Goal: Task Accomplishment & Management: Use online tool/utility

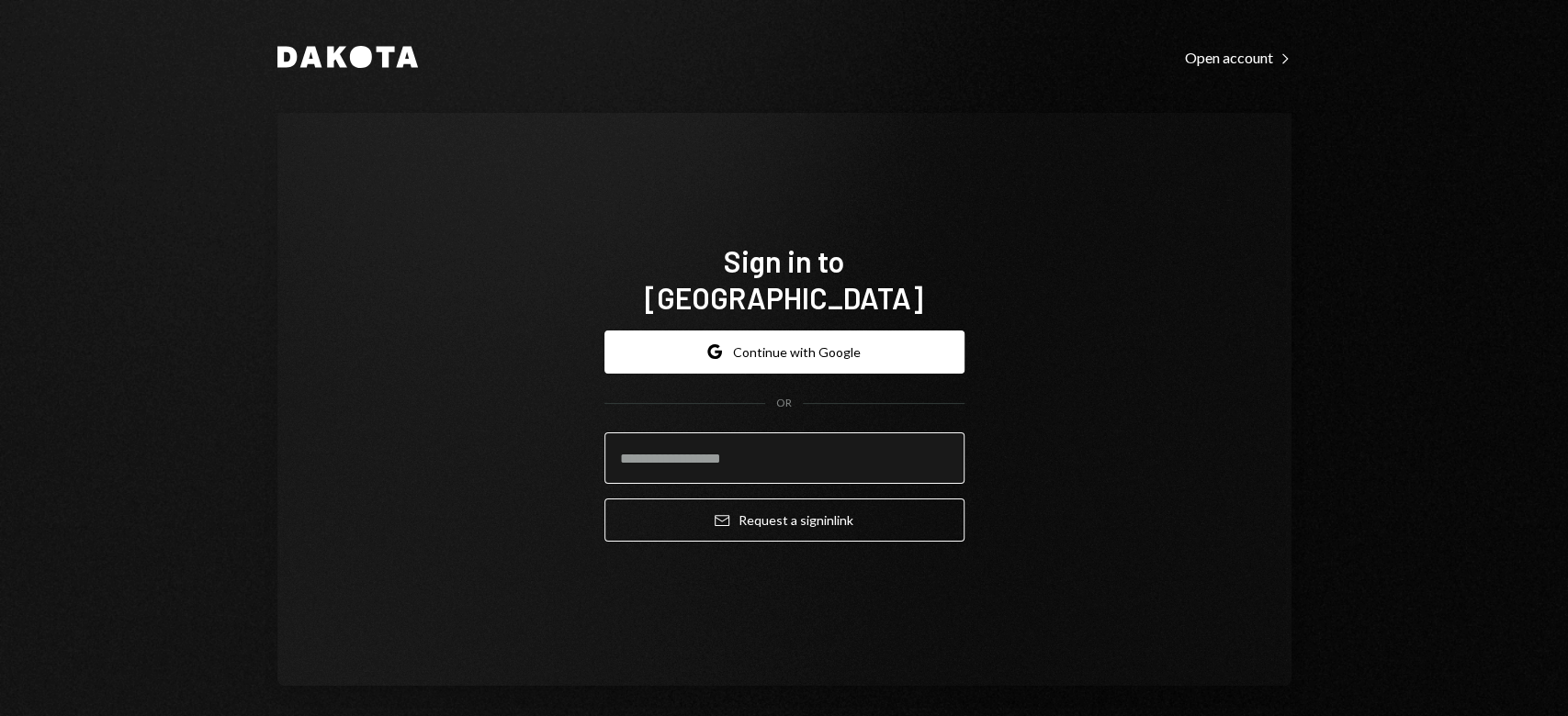
click at [684, 435] on input "email" at bounding box center [784, 458] width 360 height 52
type input "**********"
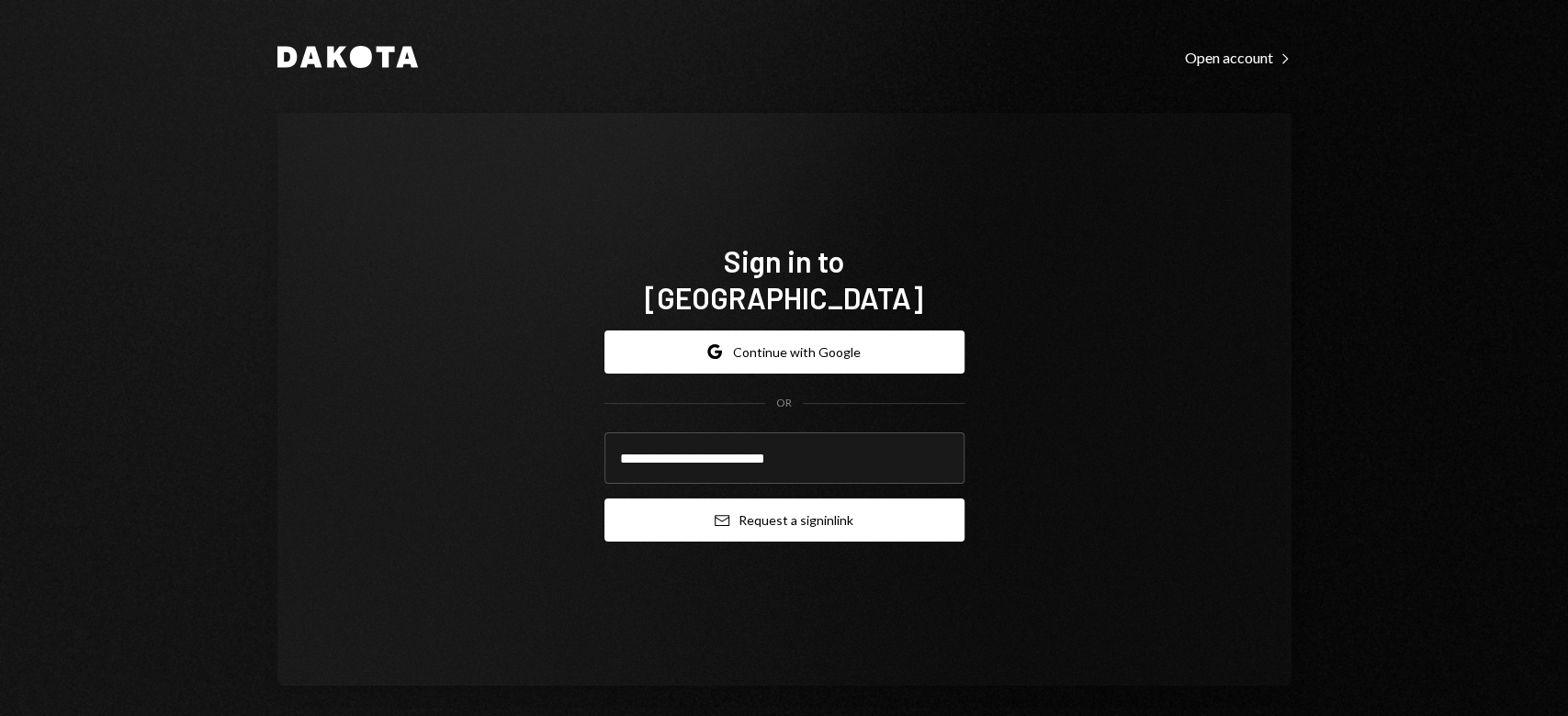
click at [667, 498] on button "Email Request a sign in link" at bounding box center [784, 519] width 360 height 43
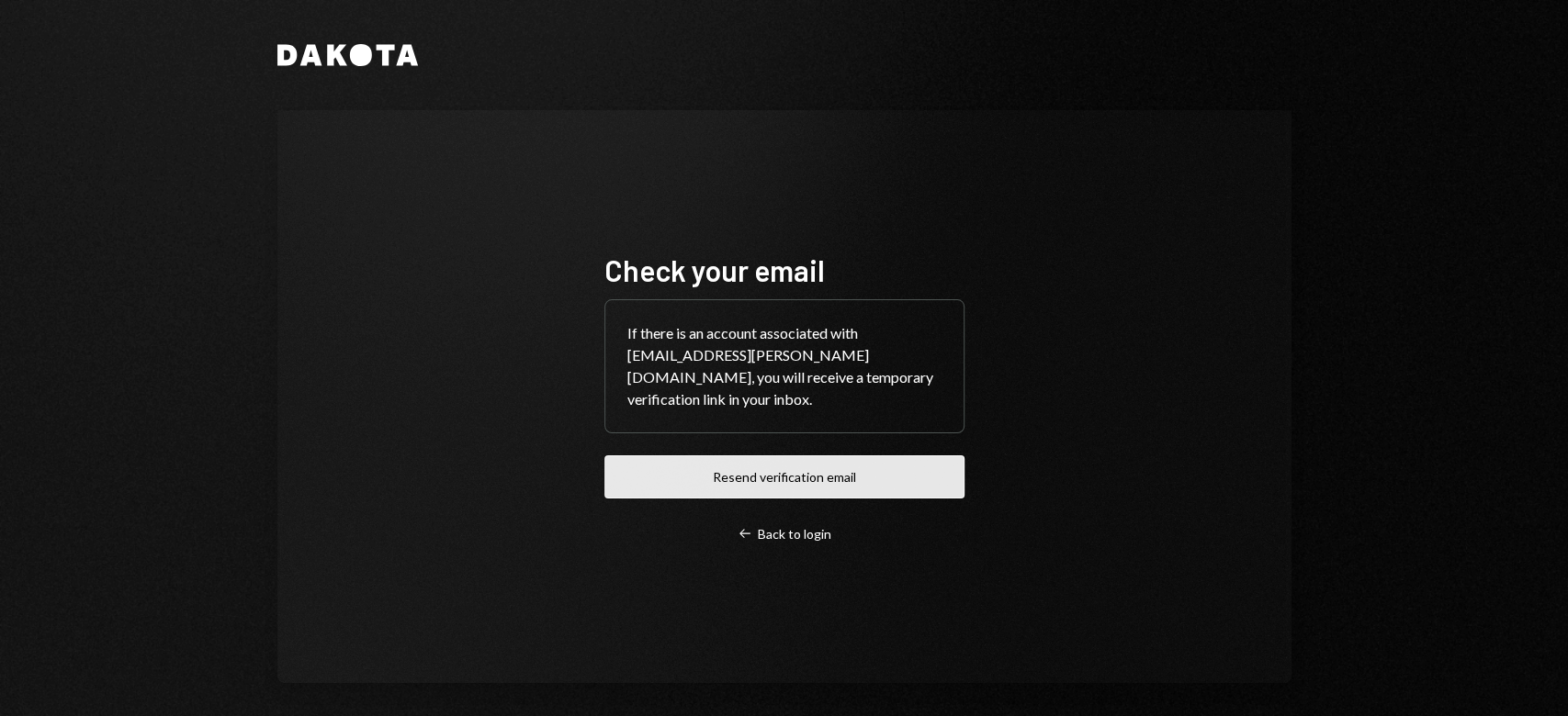
click at [676, 462] on button "Resend verification email" at bounding box center [784, 476] width 360 height 43
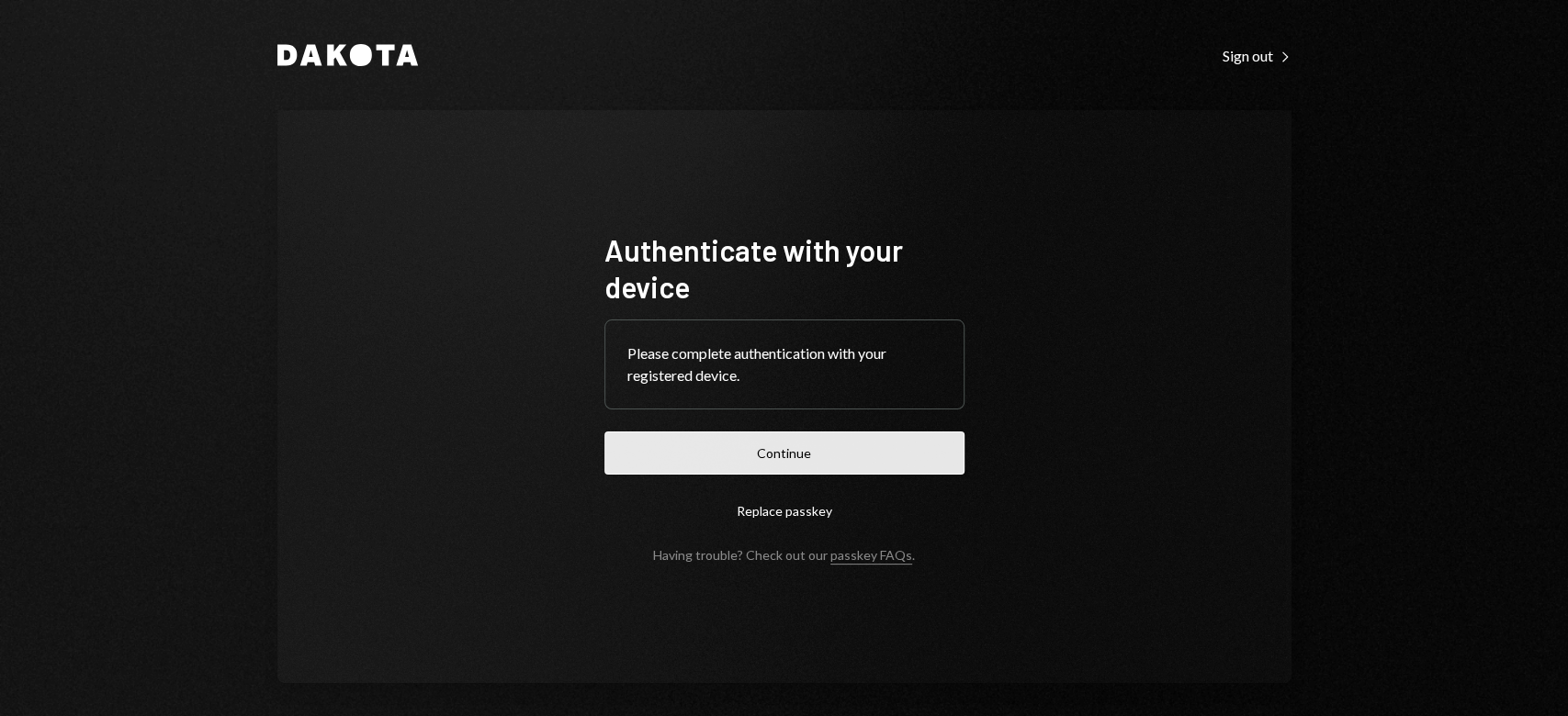
click at [761, 472] on button "Continue" at bounding box center [784, 453] width 360 height 43
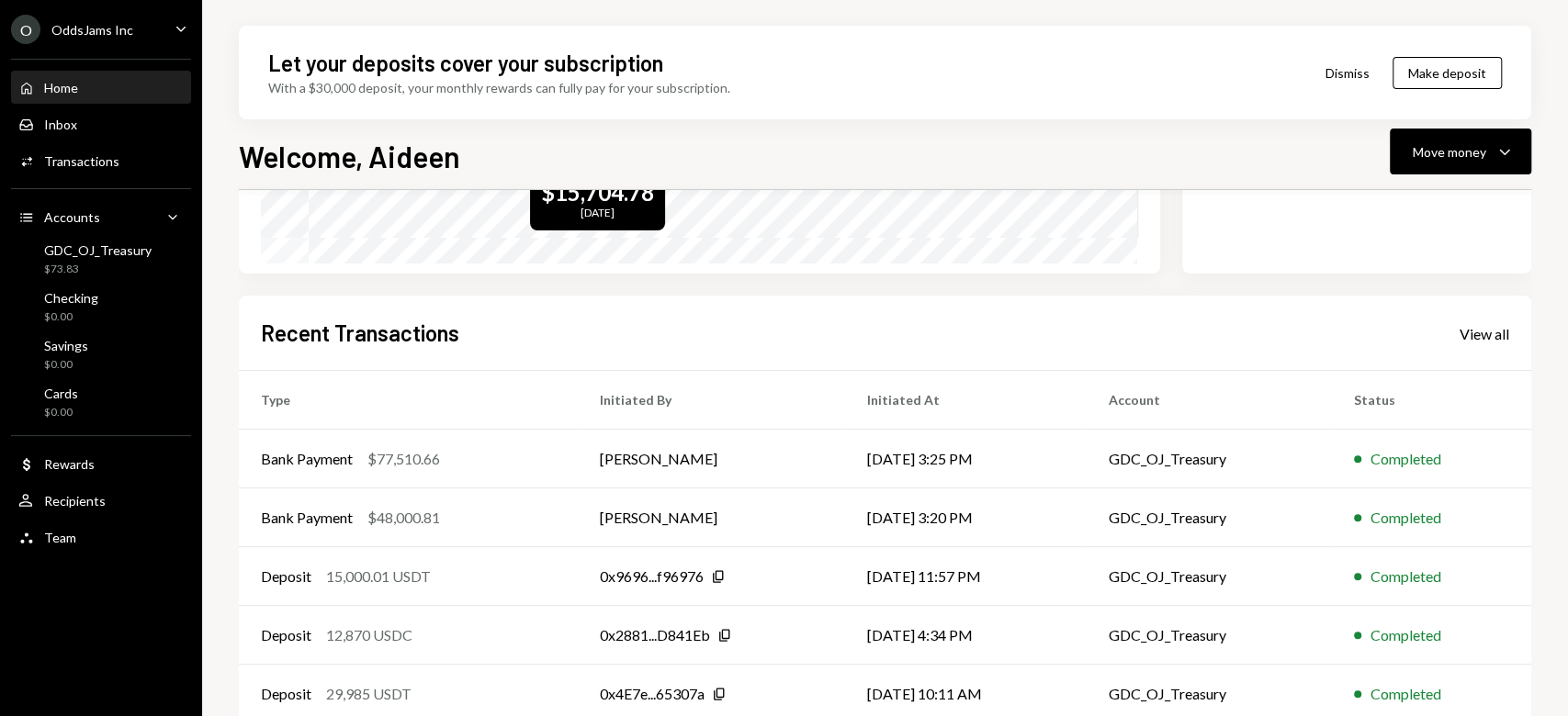
scroll to position [390, 0]
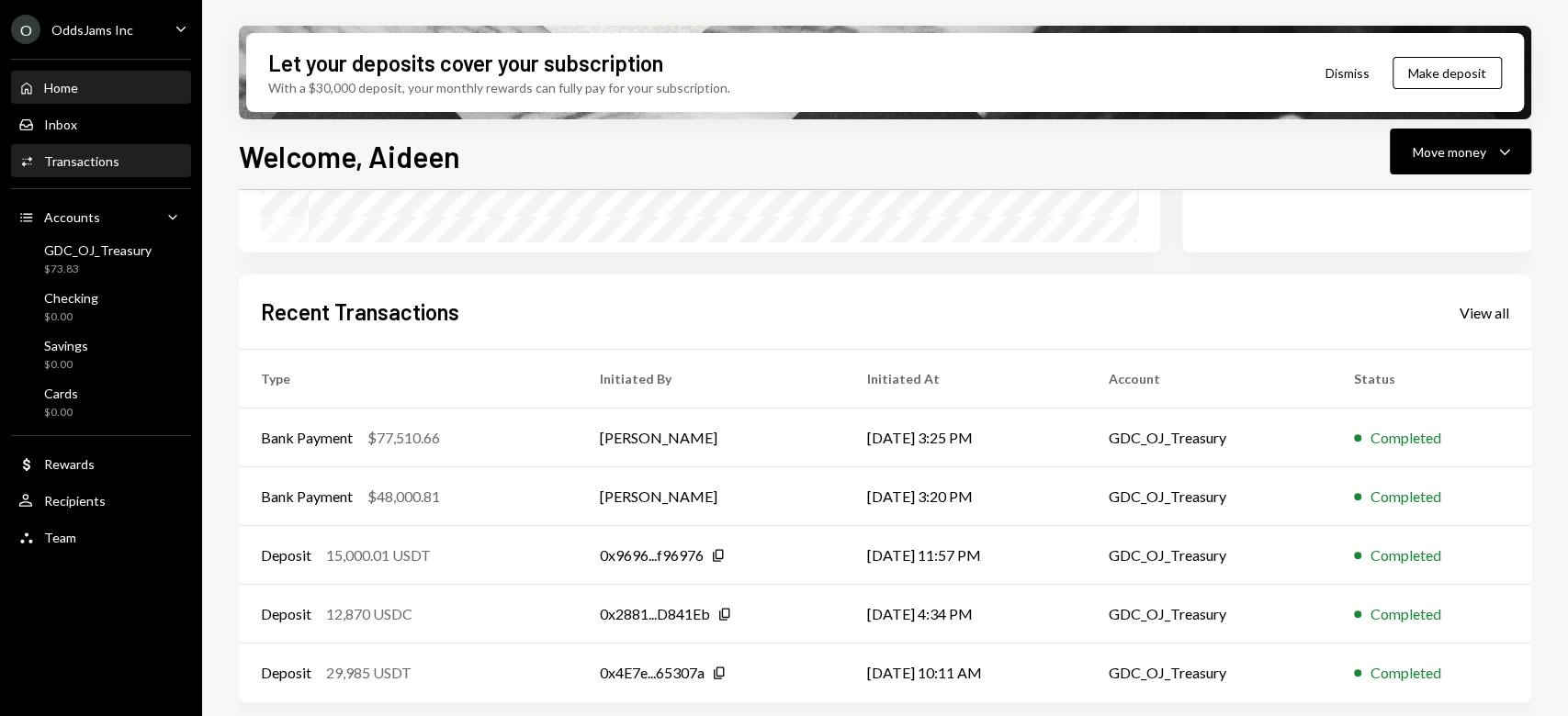
click at [126, 158] on div "Activities Transactions" at bounding box center [100, 161] width 165 height 16
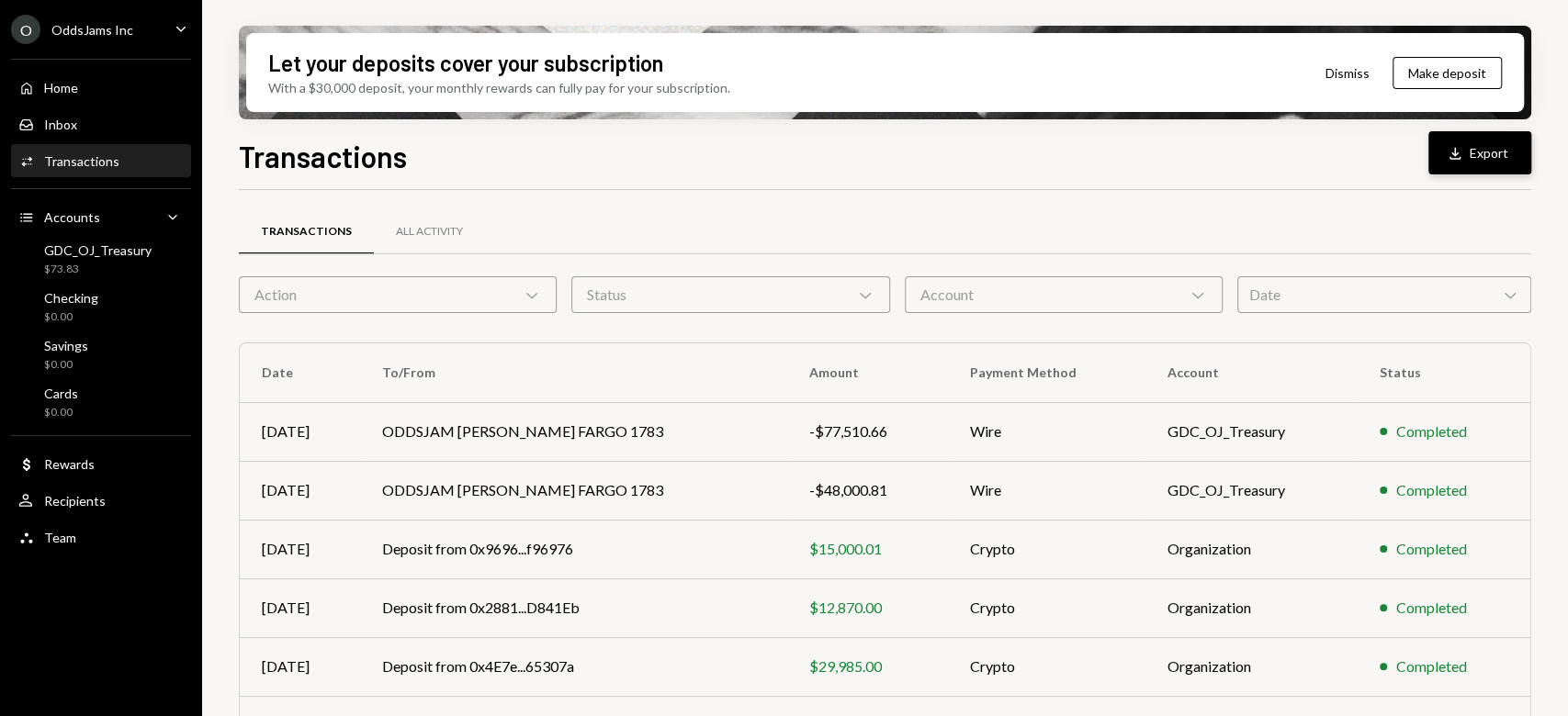
click at [1485, 163] on button "Download Export" at bounding box center [1480, 153] width 103 height 43
click at [1326, 298] on div "Date Chevron Down" at bounding box center [1385, 295] width 294 height 36
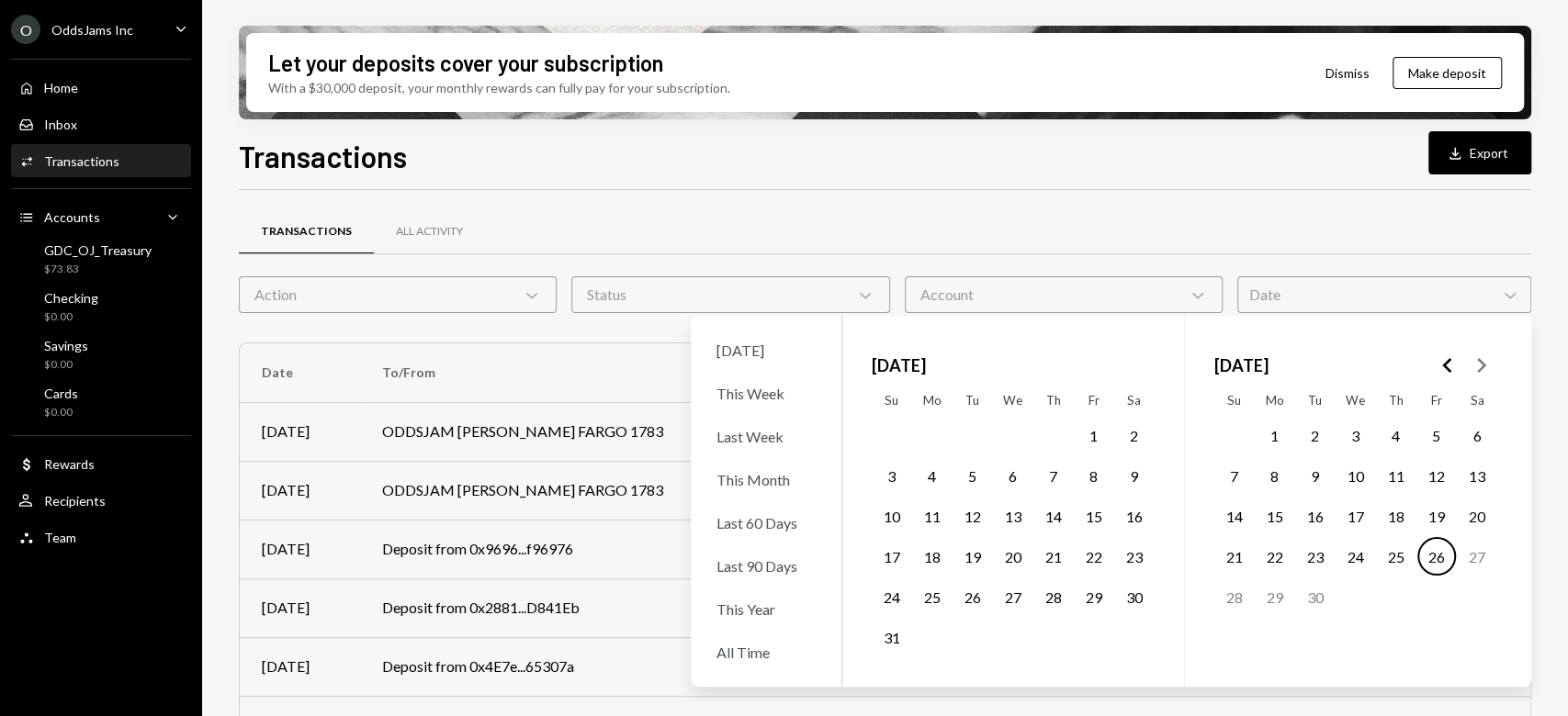
click at [1276, 437] on button "1" at bounding box center [1275, 435] width 38 height 38
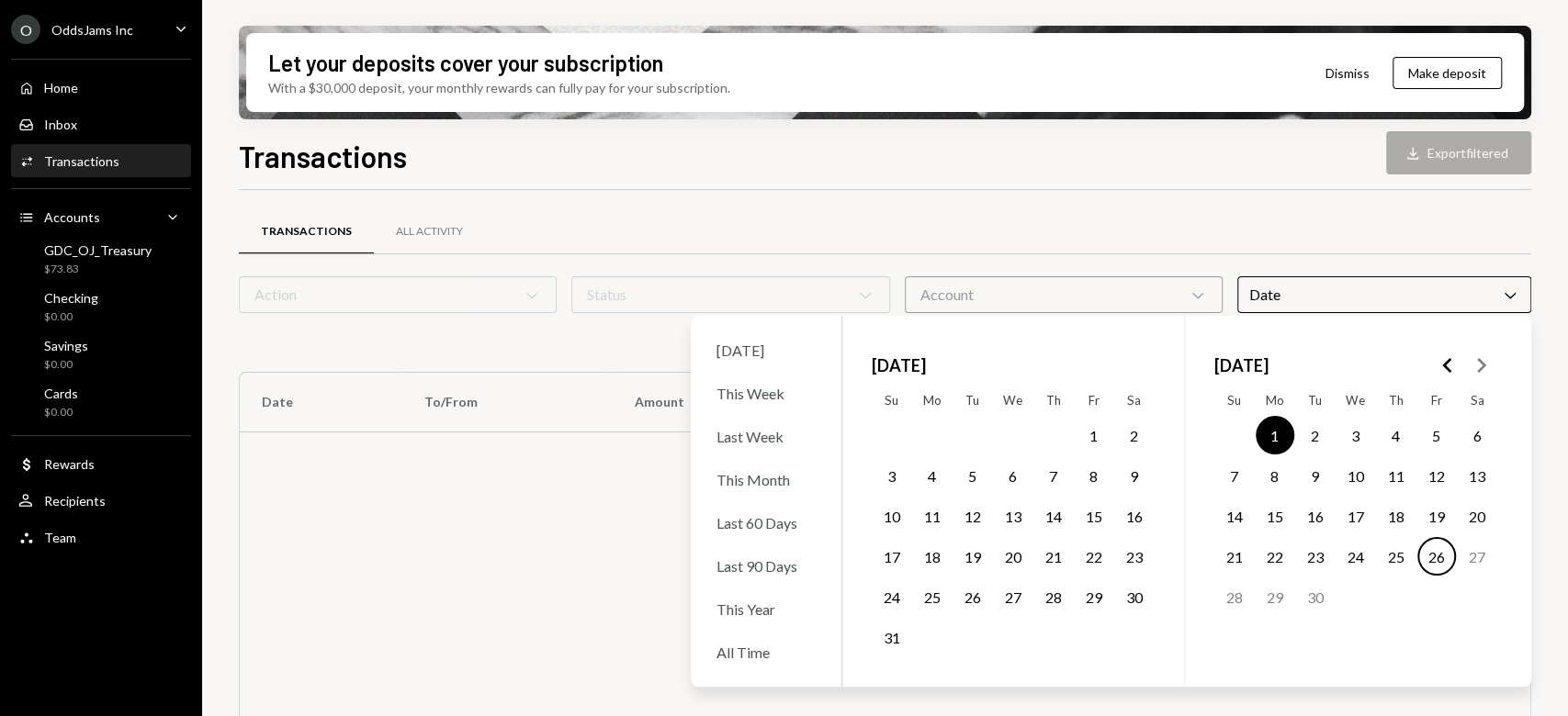
click at [1443, 555] on button "26" at bounding box center [1436, 557] width 38 height 38
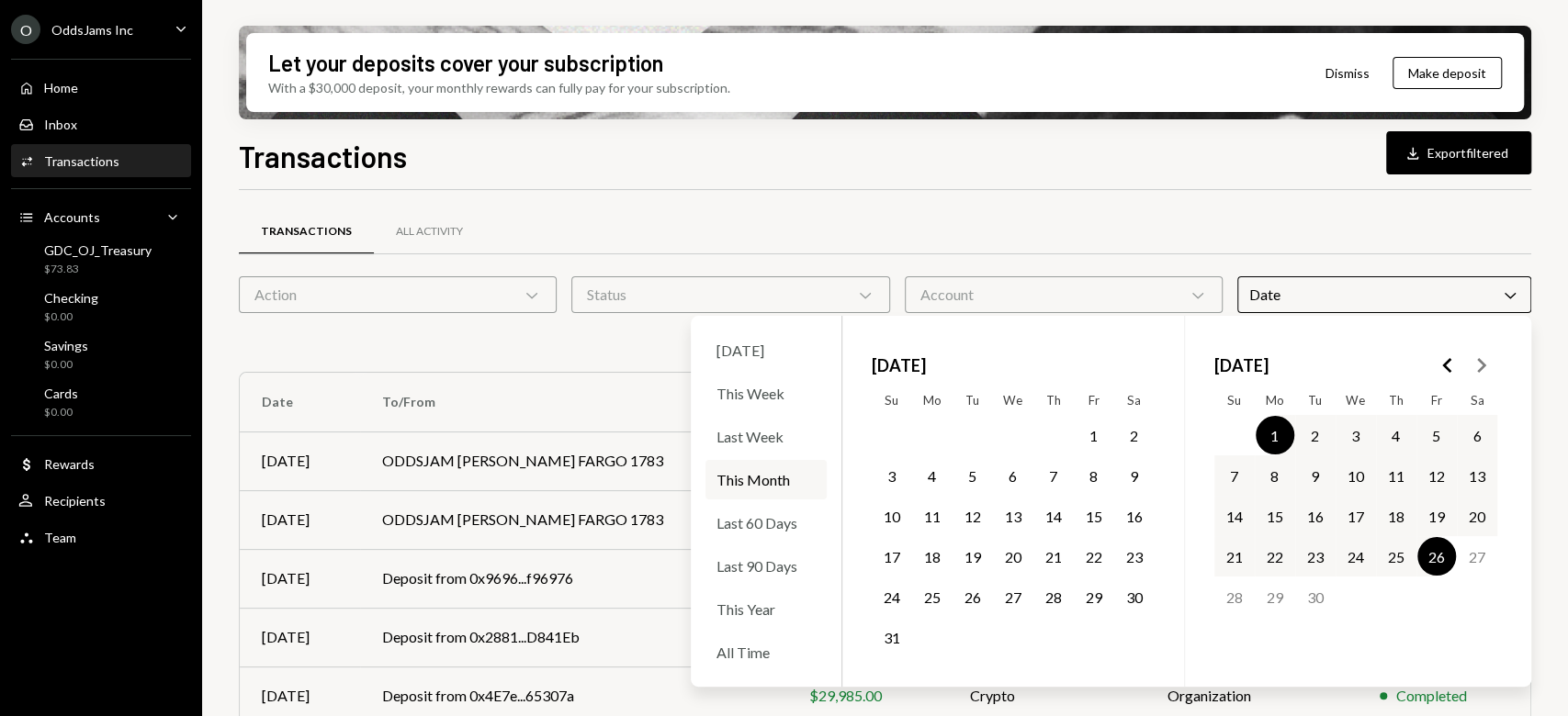
click at [1416, 214] on div "Transactions All Activity" at bounding box center [885, 231] width 1293 height 47
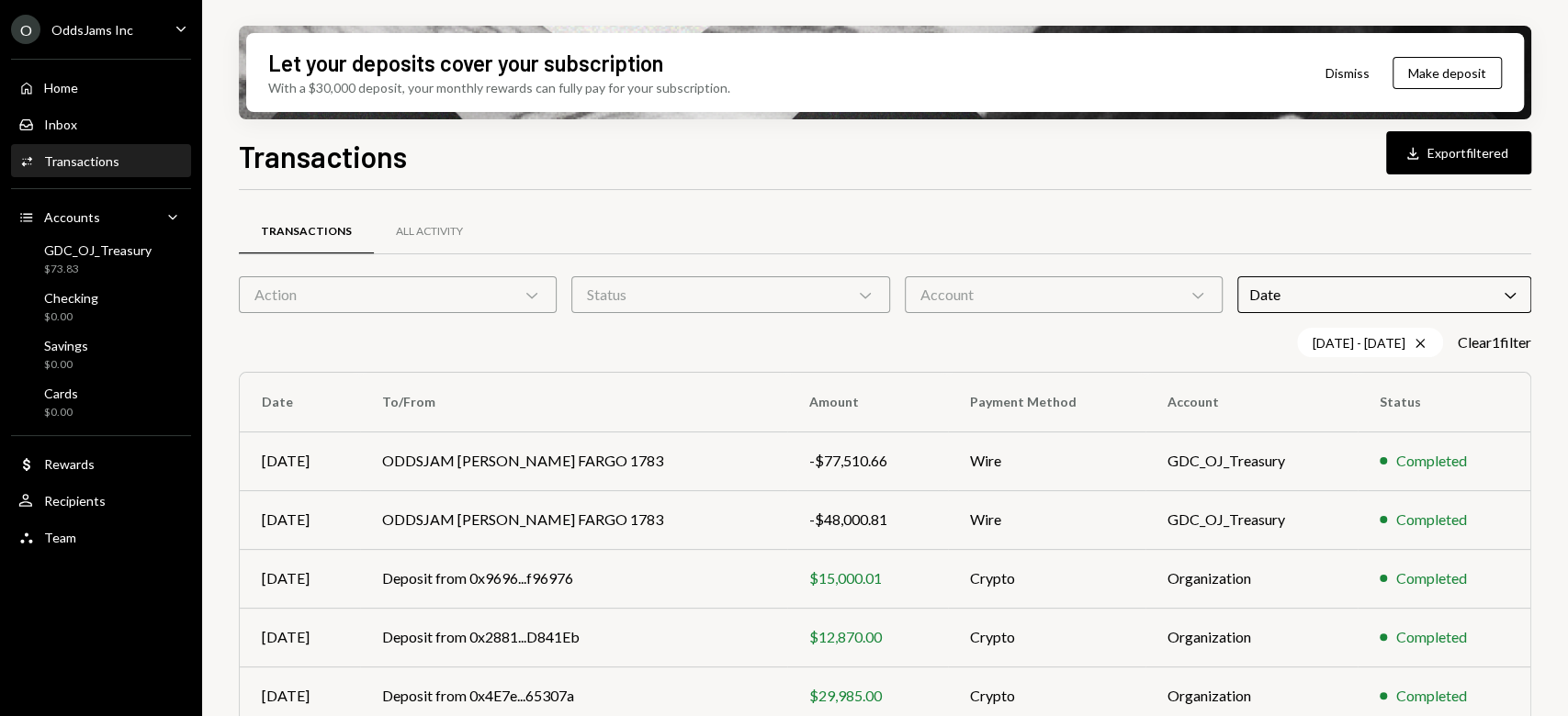
click at [1377, 307] on div "Date Chevron Down" at bounding box center [1385, 295] width 294 height 36
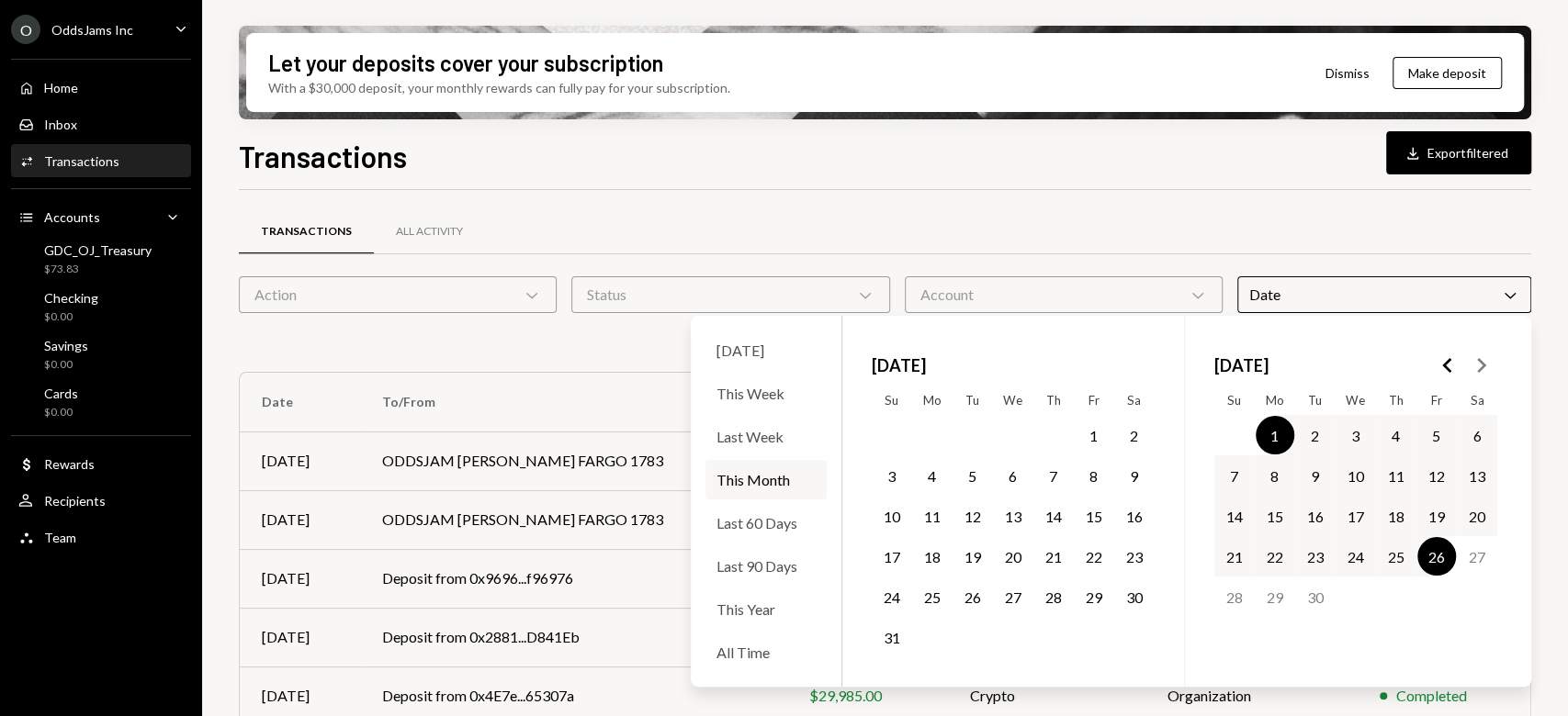
click at [1301, 562] on button "23" at bounding box center [1315, 557] width 38 height 38
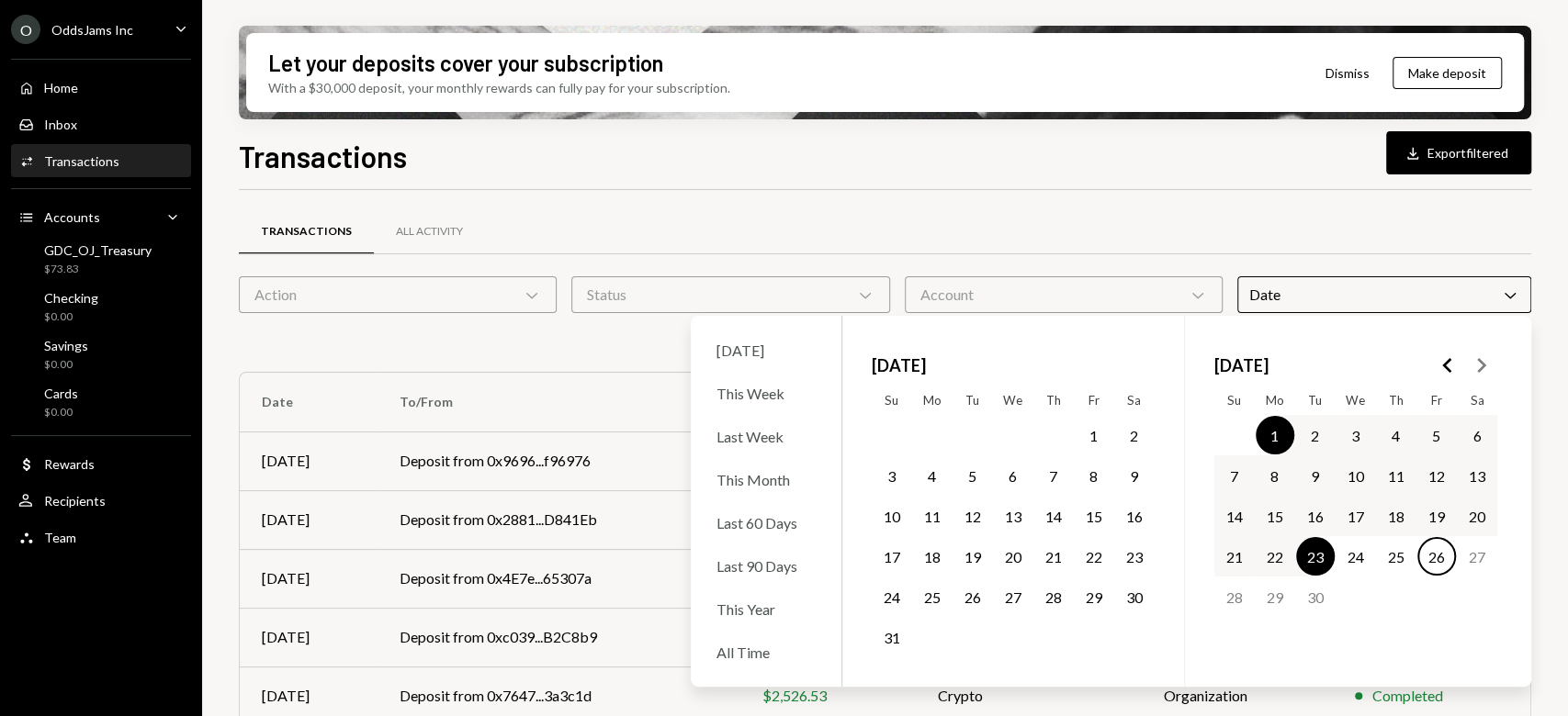
click at [1243, 202] on div "Transactions All Activity Action Chevron Down Status Chevron Down Account Chevr…" at bounding box center [885, 594] width 1293 height 809
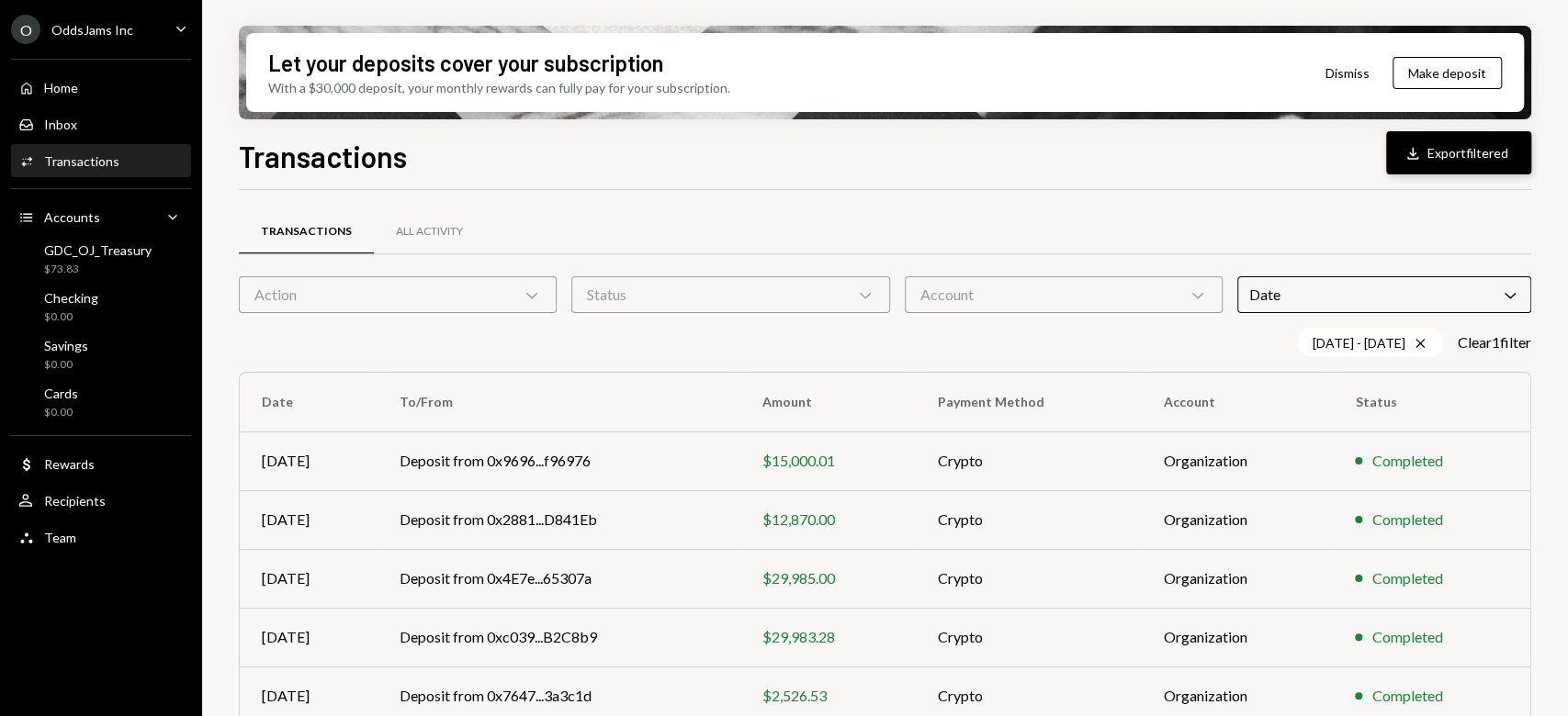
click at [1446, 150] on button "Download Export filtered" at bounding box center [1459, 153] width 145 height 43
click at [1368, 299] on div "Date Chevron Down" at bounding box center [1385, 295] width 294 height 36
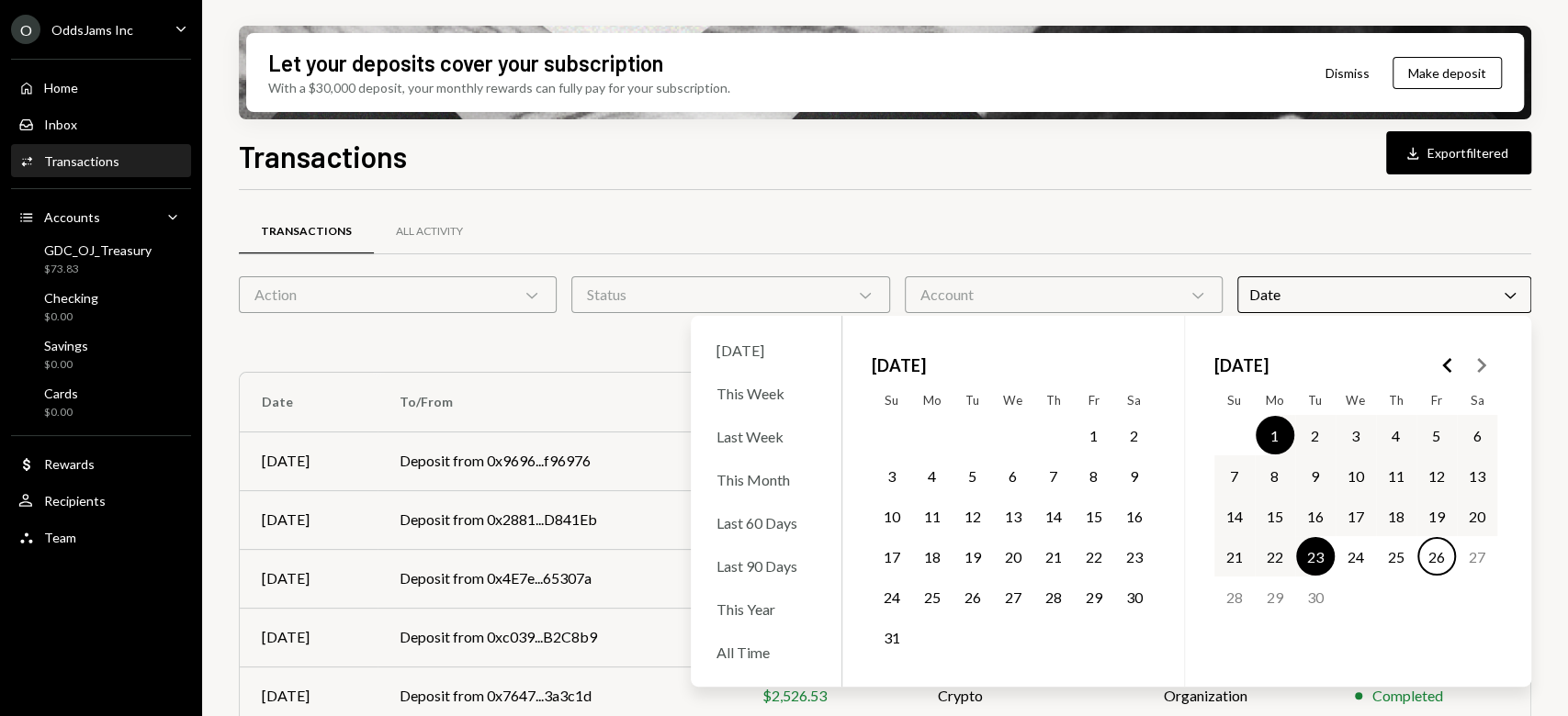
click at [1301, 550] on button "23" at bounding box center [1315, 557] width 38 height 38
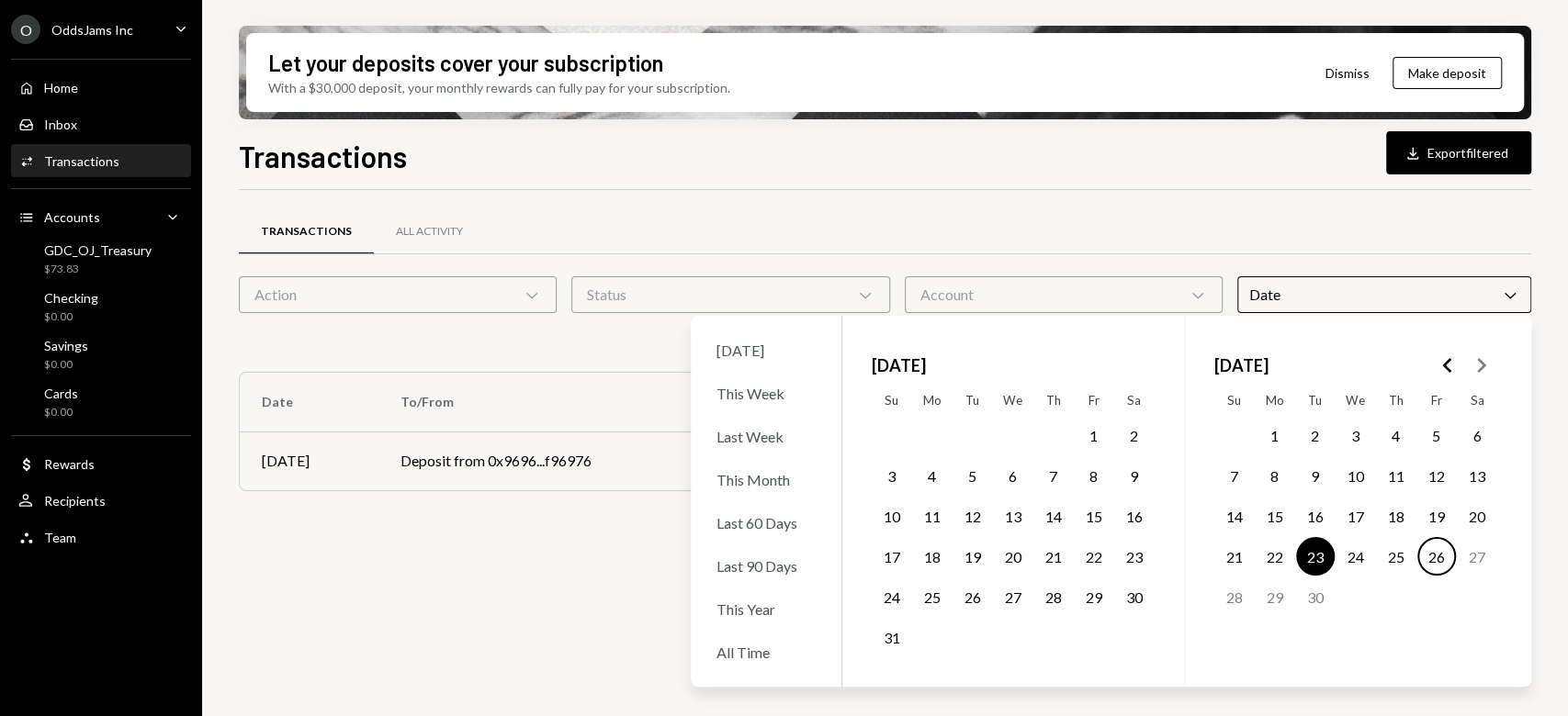
click at [1429, 554] on button "26" at bounding box center [1436, 557] width 38 height 38
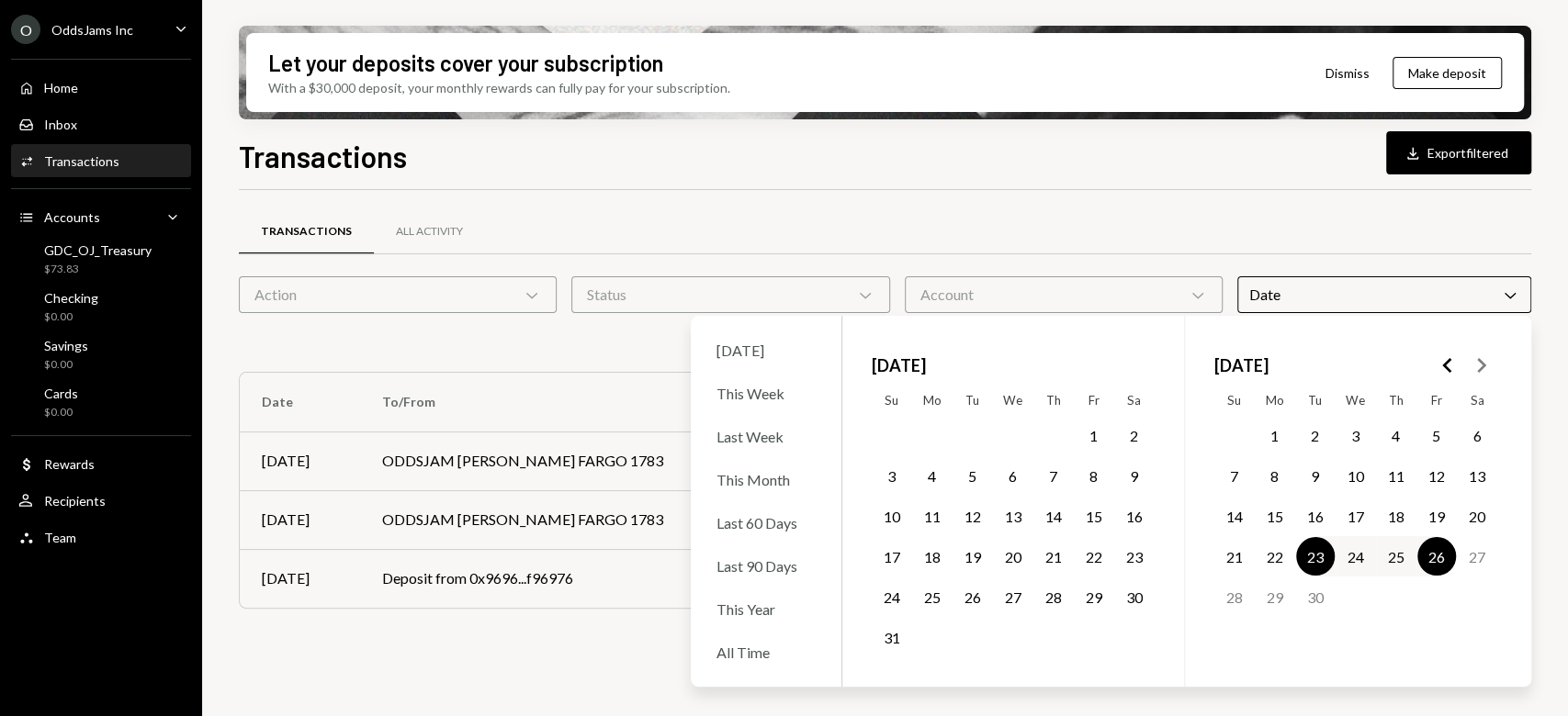
click at [1347, 187] on div "Transactions Download Export filtered Transactions All Activity Action Chevron …" at bounding box center [885, 478] width 1293 height 690
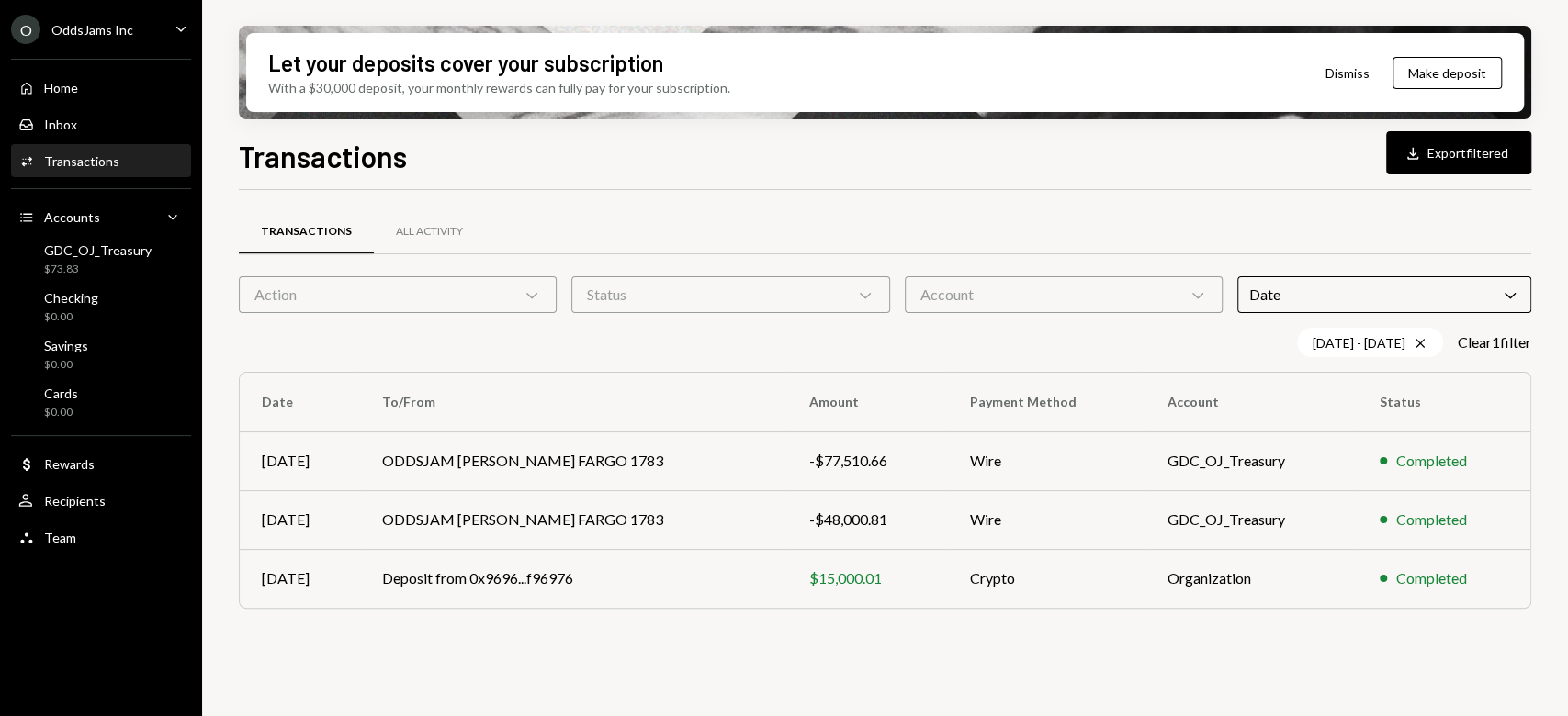
click at [1439, 140] on button "Download Export filtered" at bounding box center [1459, 153] width 145 height 43
